Goal: Task Accomplishment & Management: Use online tool/utility

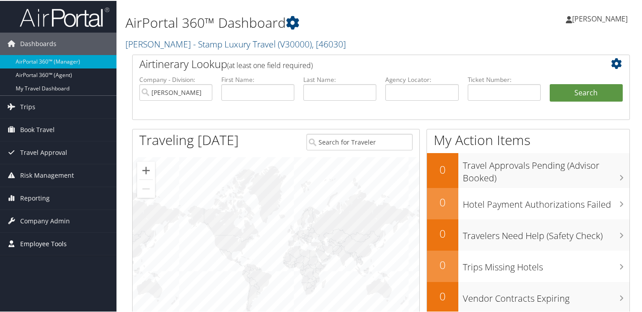
click at [58, 242] on span "Employee Tools" at bounding box center [43, 243] width 47 height 22
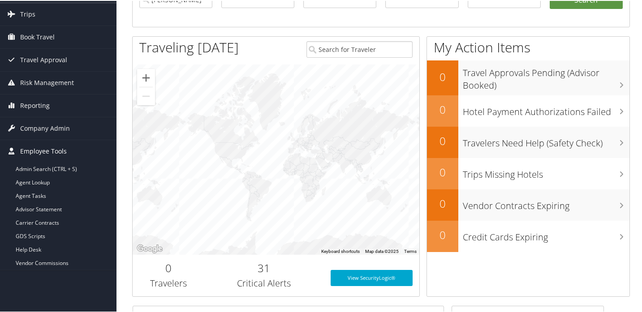
scroll to position [94, 0]
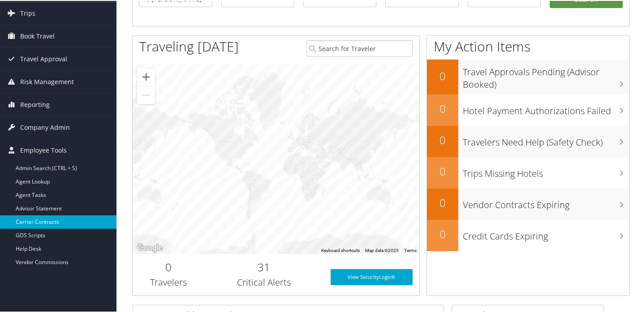
click at [54, 221] on link "Carrier Contracts" at bounding box center [58, 221] width 117 height 13
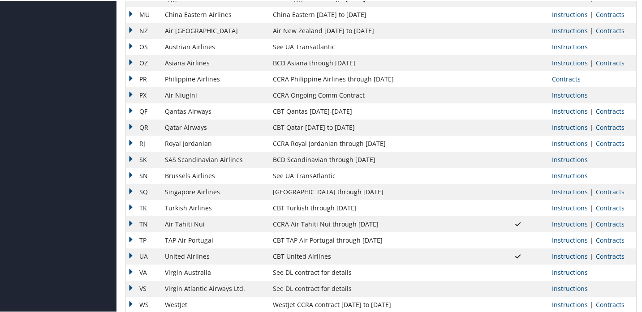
scroll to position [729, 0]
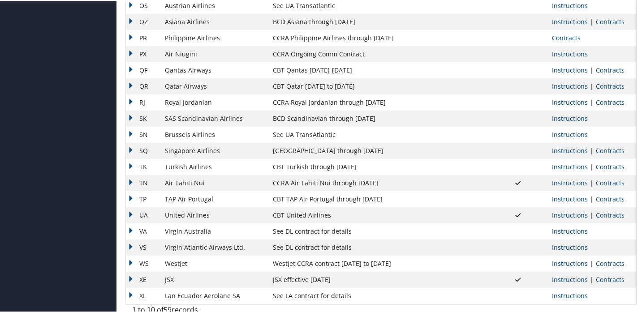
click at [609, 166] on link "Contracts" at bounding box center [610, 166] width 29 height 9
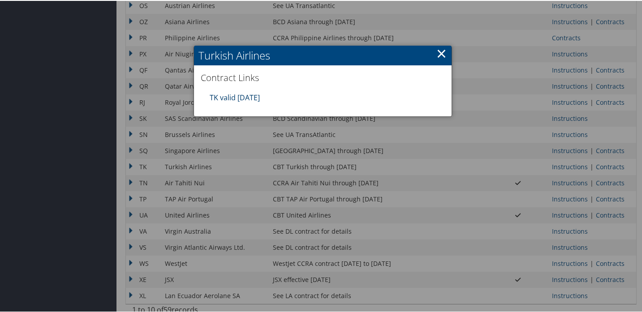
click at [244, 96] on link "TK valid [DATE]" at bounding box center [235, 97] width 50 height 10
